Goal: Register for event/course

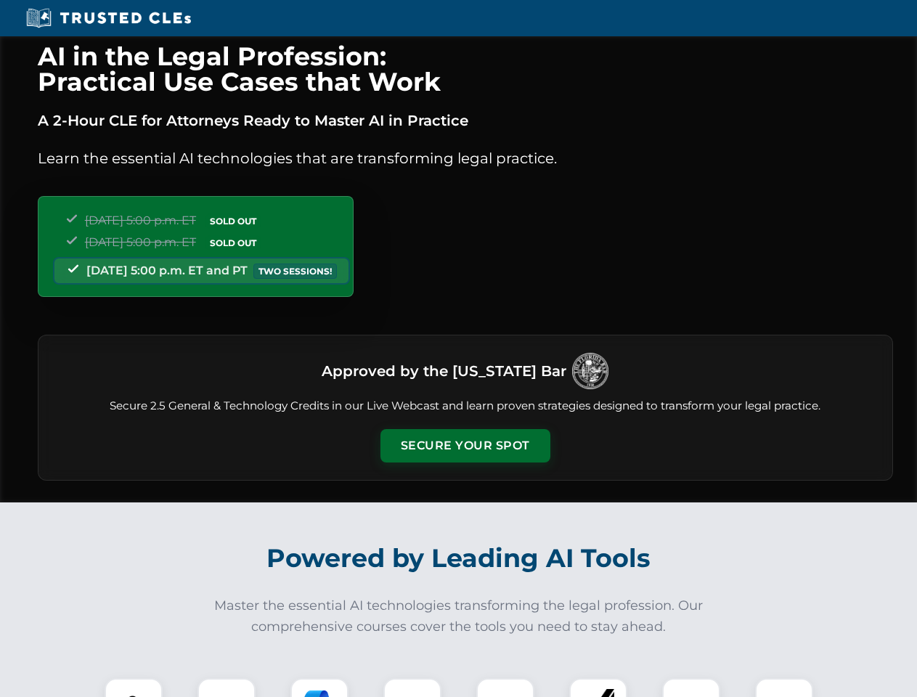
click at [464, 446] on button "Secure Your Spot" at bounding box center [465, 445] width 170 height 33
click at [134, 687] on img at bounding box center [133, 707] width 42 height 42
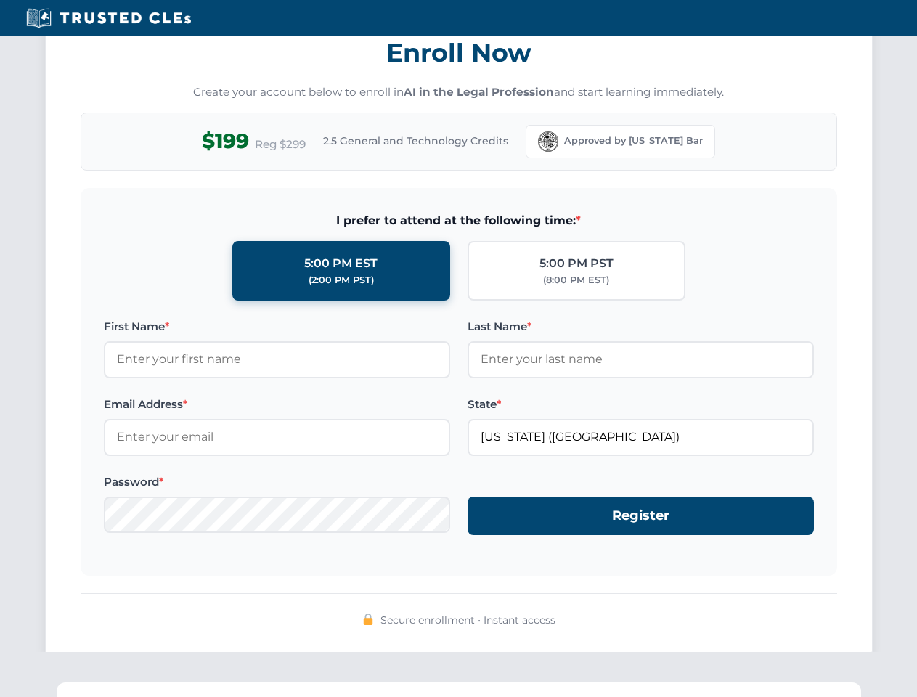
scroll to position [1425, 0]
